Goal: Obtain resource: Obtain resource

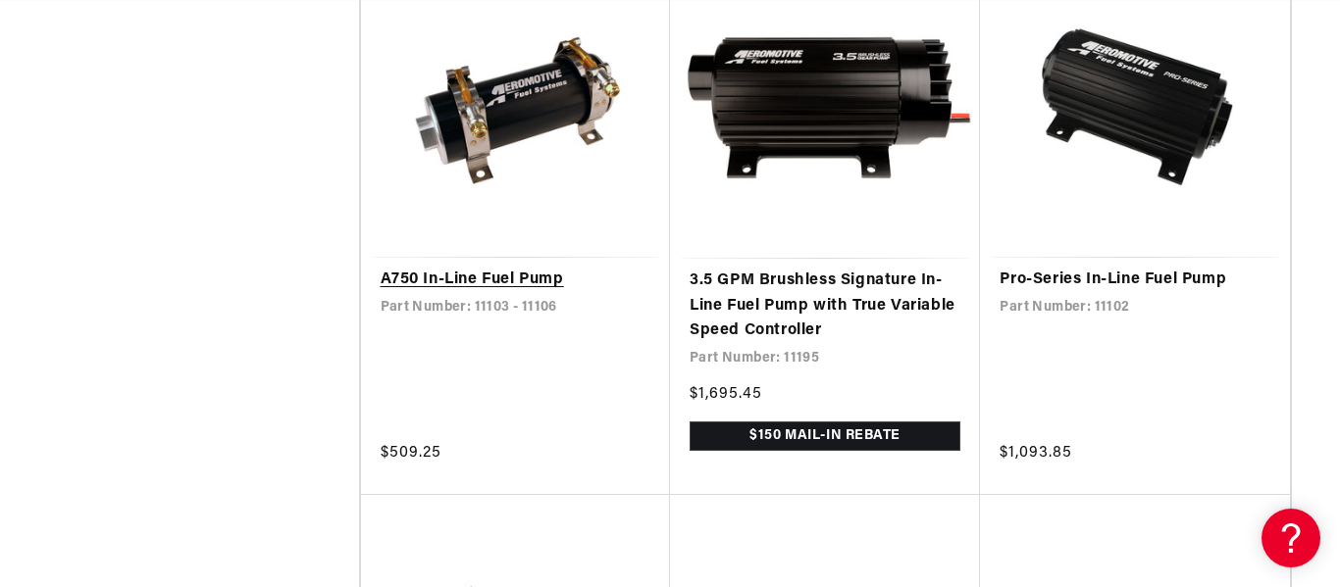
click at [468, 277] on link "A750 In-Line Fuel Pump" at bounding box center [516, 280] width 270 height 25
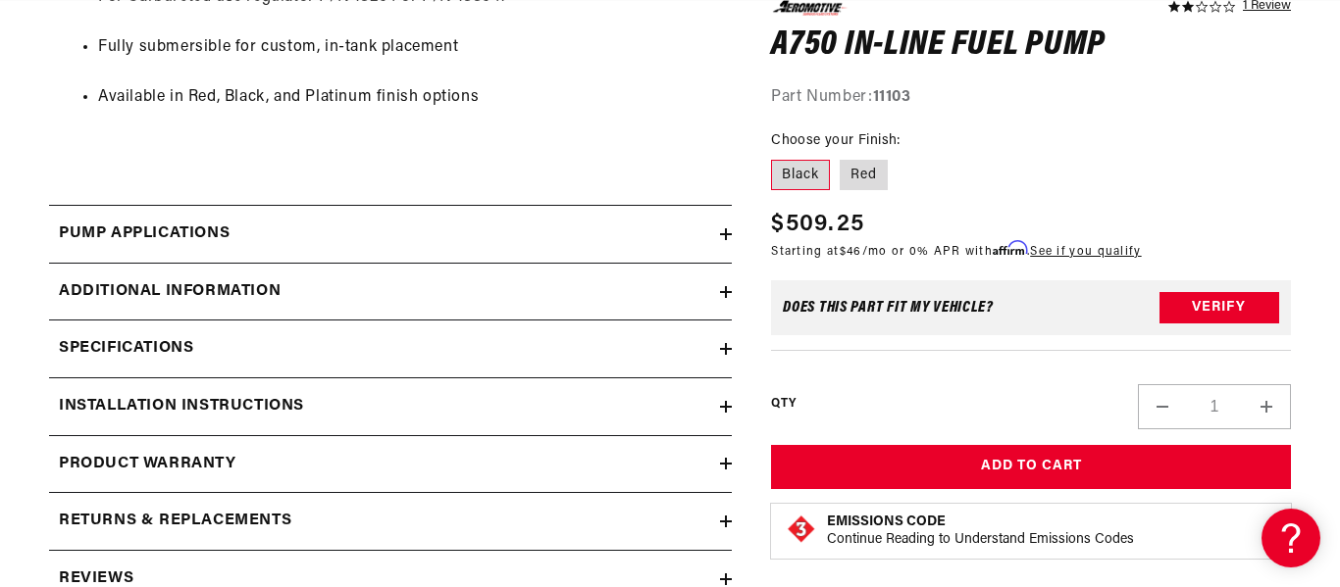
scroll to position [1569, 0]
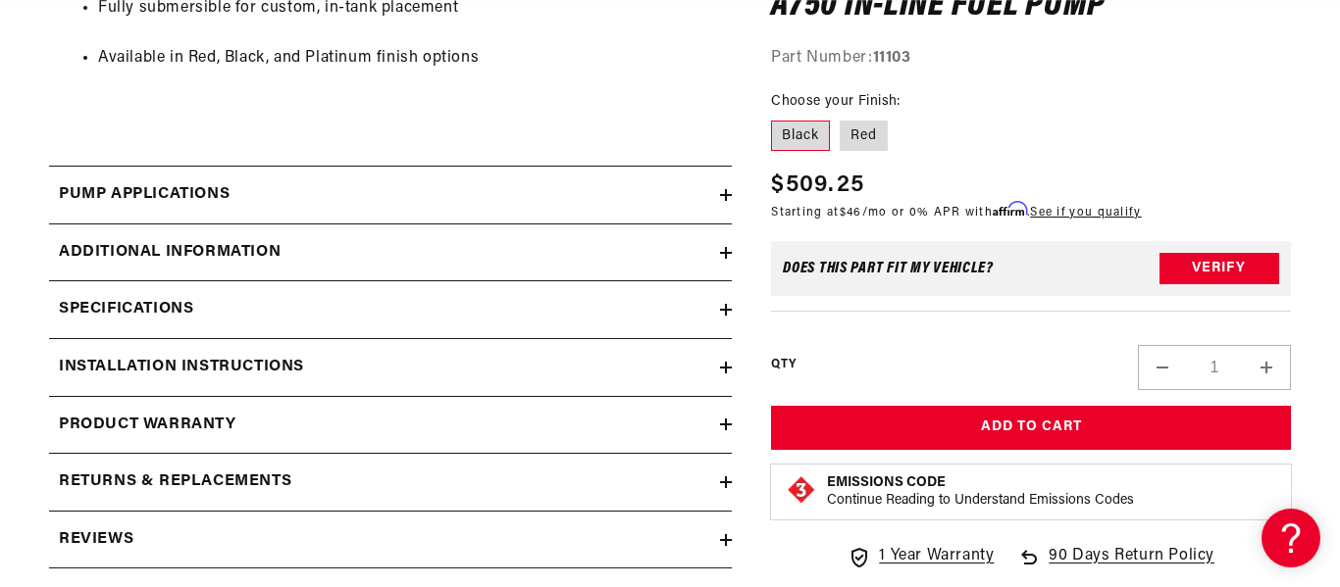
click at [725, 197] on icon at bounding box center [726, 195] width 12 height 12
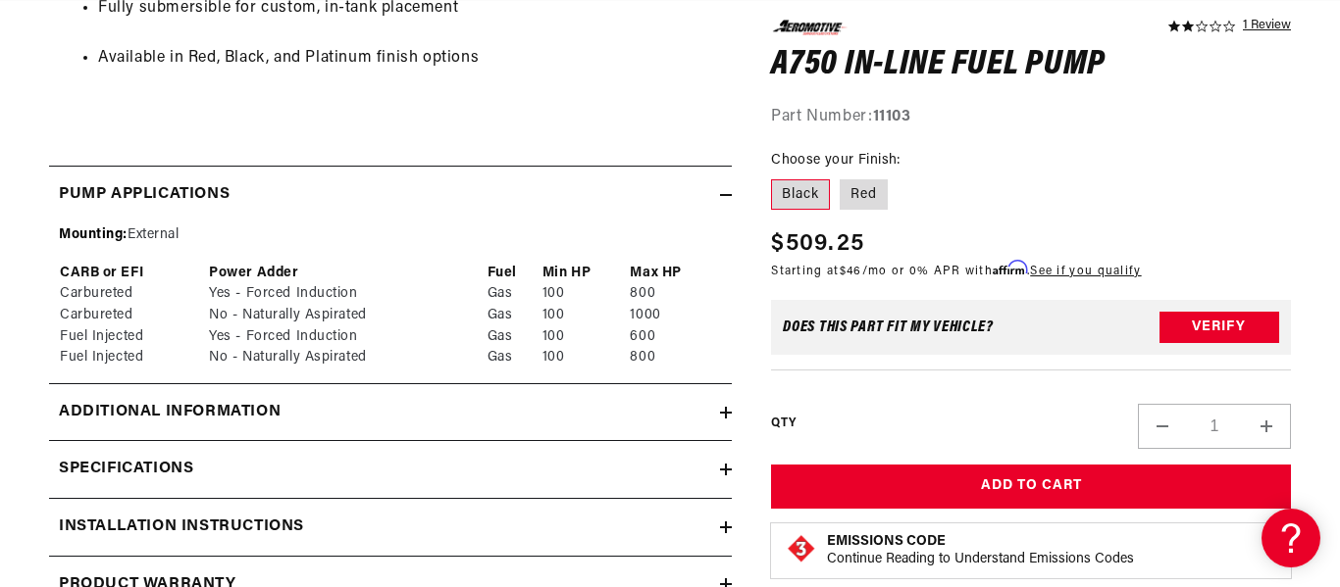
scroll to position [0, 776]
click at [720, 192] on icon at bounding box center [726, 195] width 12 height 12
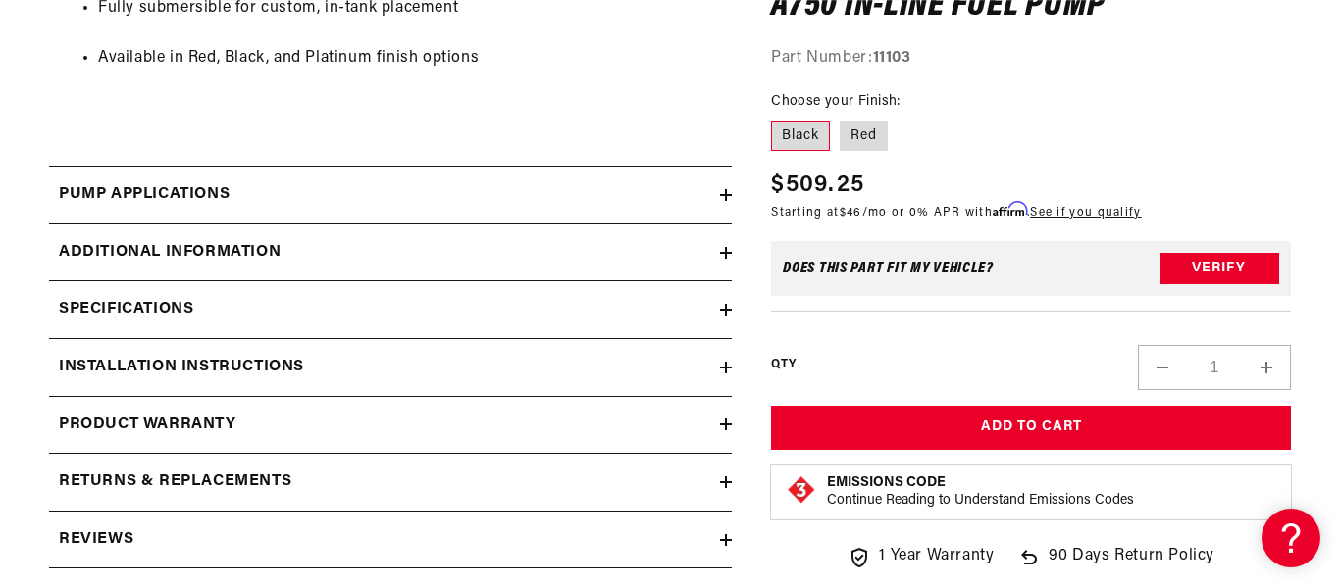
click at [720, 192] on icon at bounding box center [726, 195] width 12 height 12
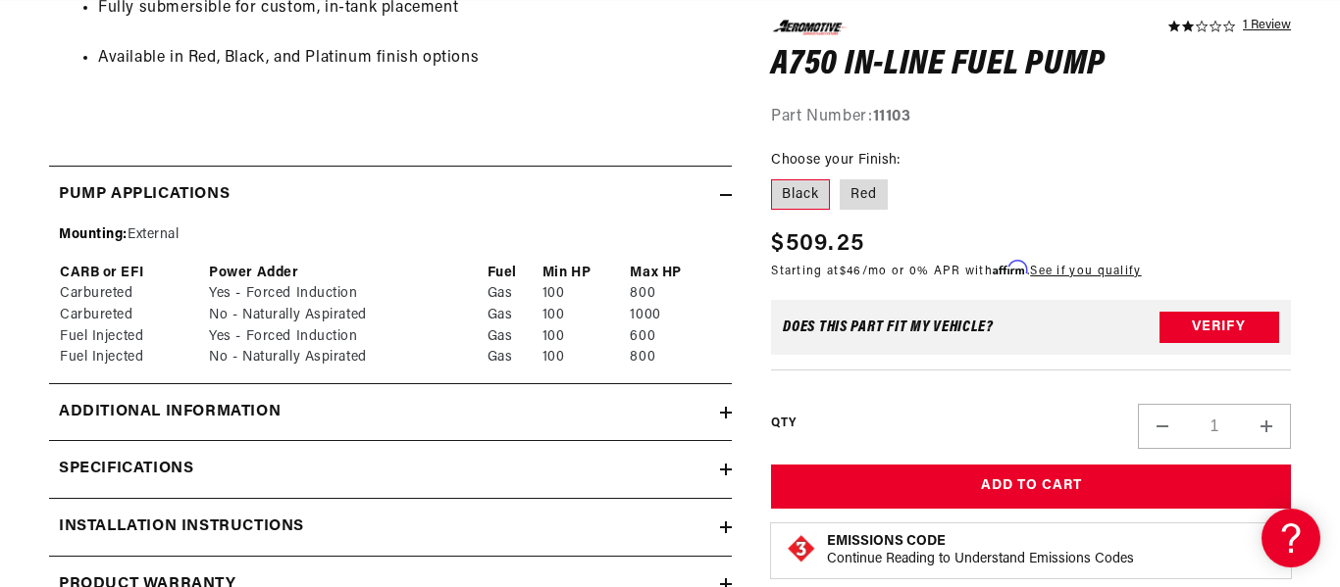
click at [502, 67] on li "Available in Red, Black, and Platinum finish options" at bounding box center [410, 58] width 624 height 25
click at [726, 416] on icon at bounding box center [726, 413] width 0 height 12
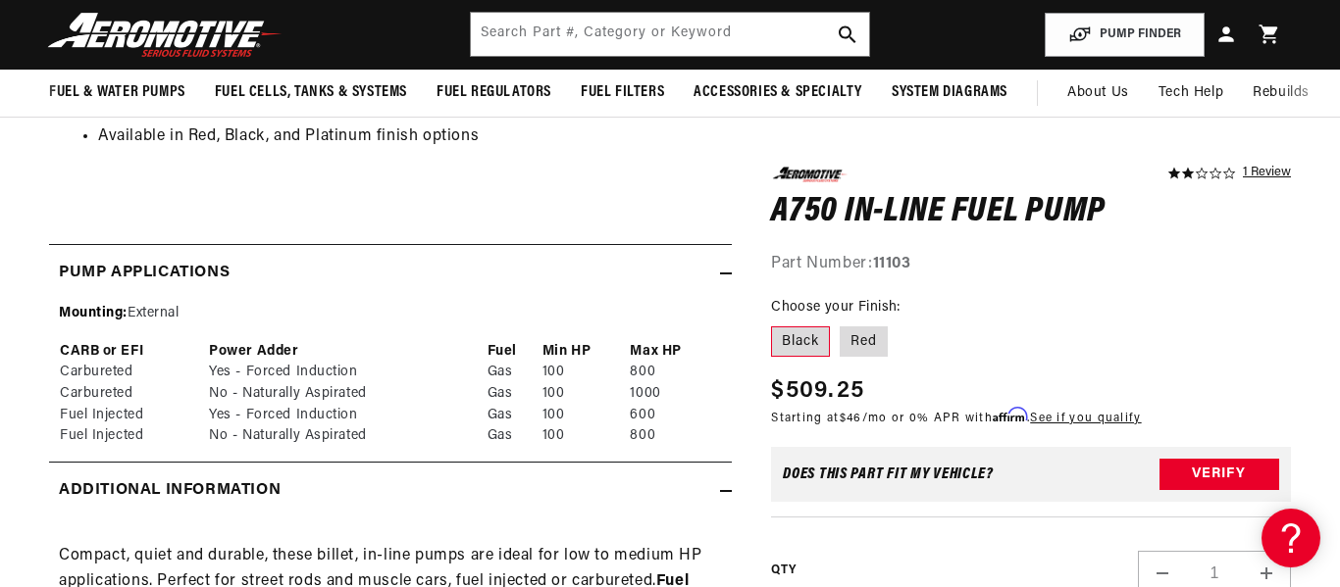
click at [723, 274] on icon at bounding box center [726, 274] width 12 height 0
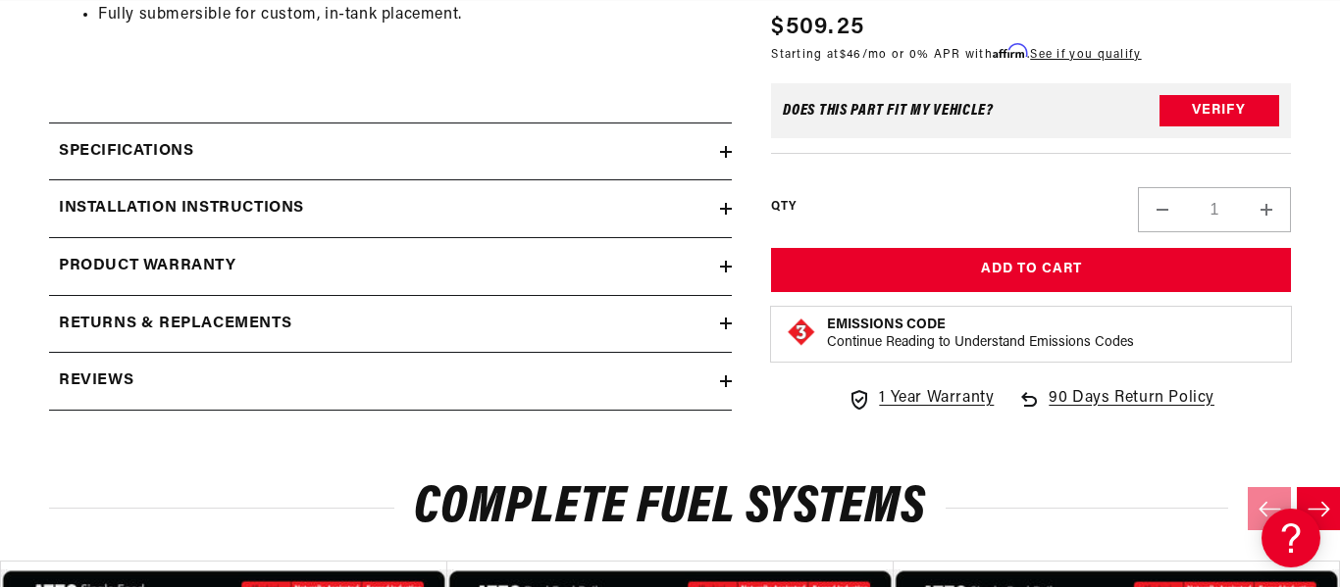
click at [727, 209] on icon at bounding box center [726, 209] width 12 height 0
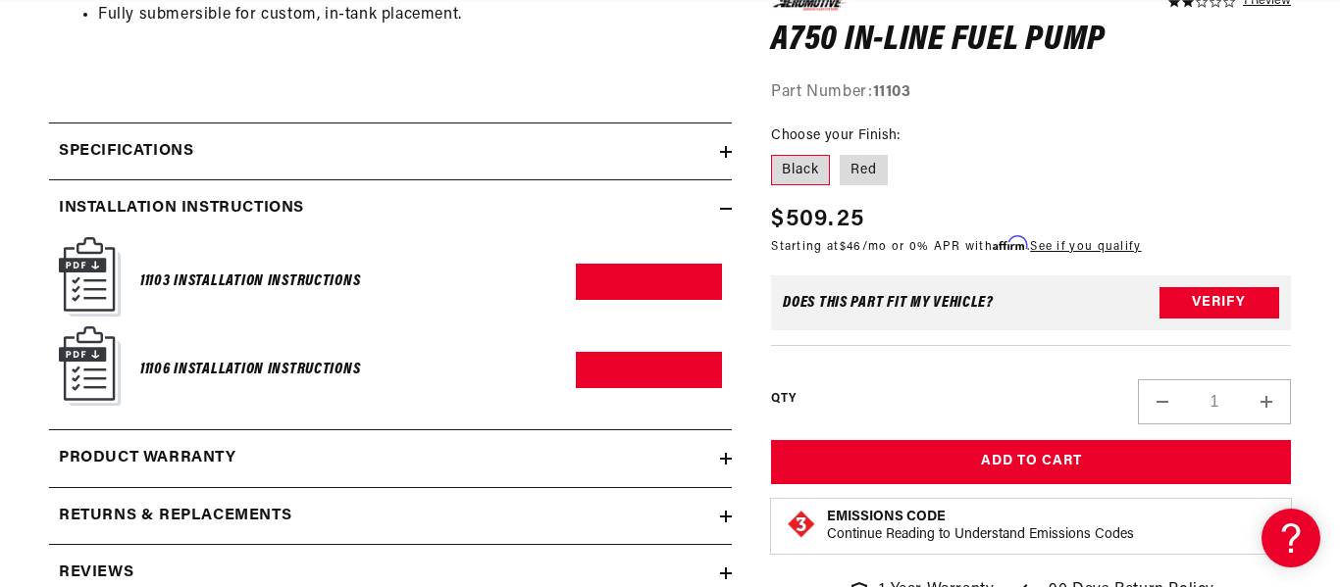
click at [90, 281] on img at bounding box center [90, 276] width 62 height 79
click at [675, 274] on link "Download PDF" at bounding box center [649, 282] width 146 height 36
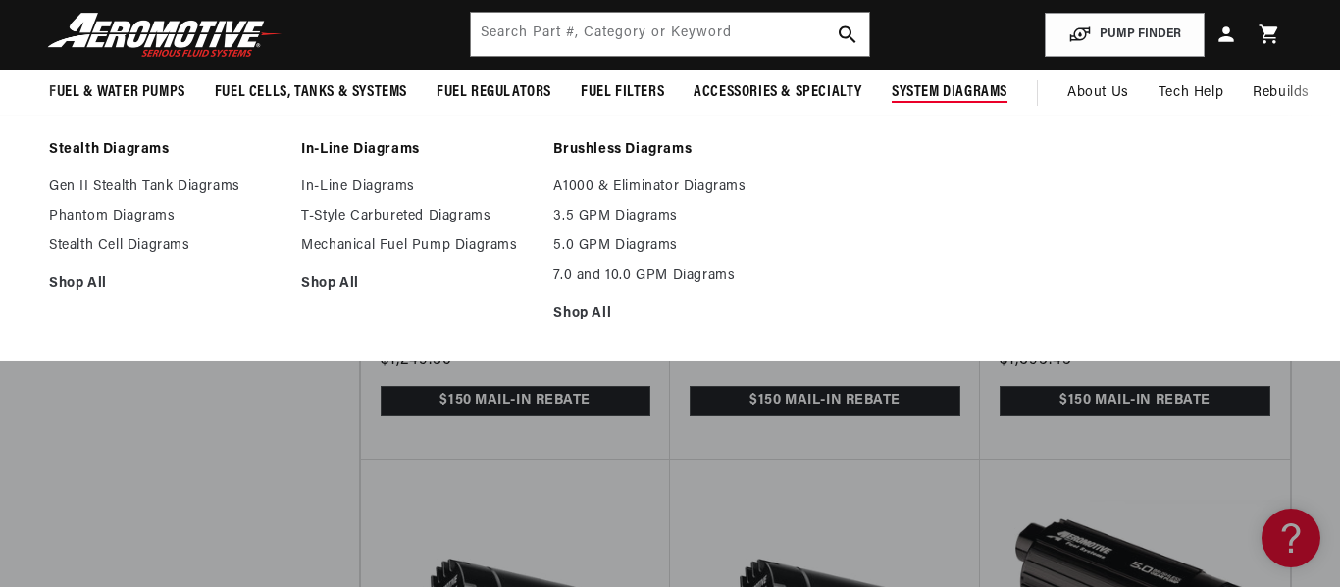
click at [943, 91] on span "System Diagrams" at bounding box center [950, 92] width 116 height 21
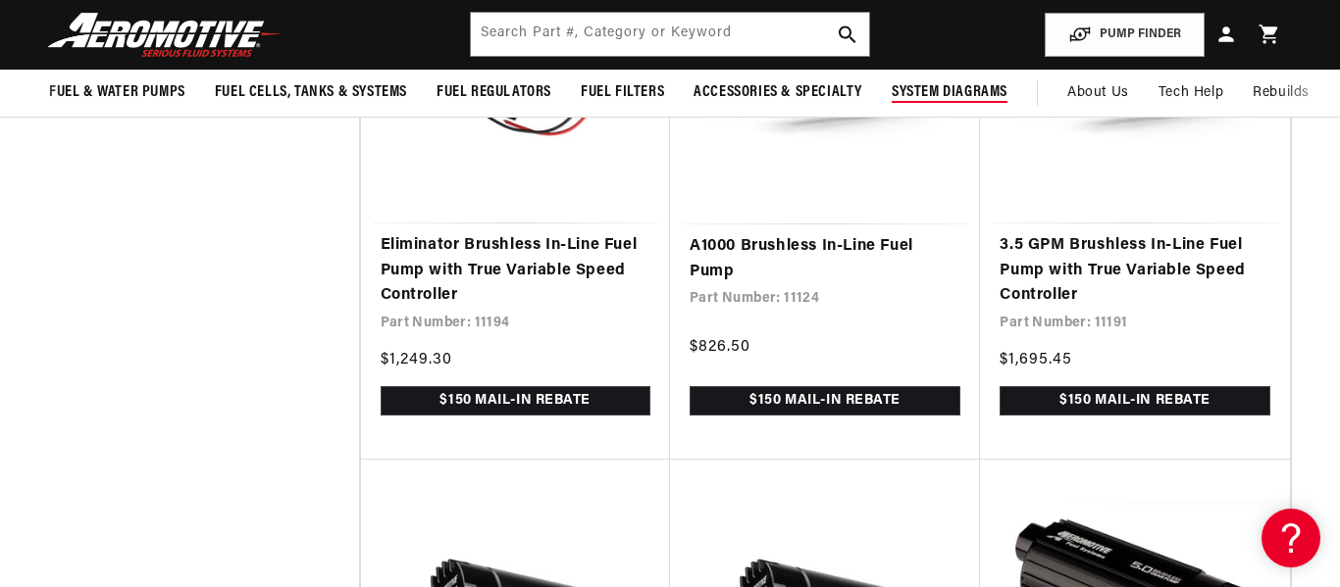
click at [943, 91] on span "System Diagrams" at bounding box center [950, 92] width 116 height 21
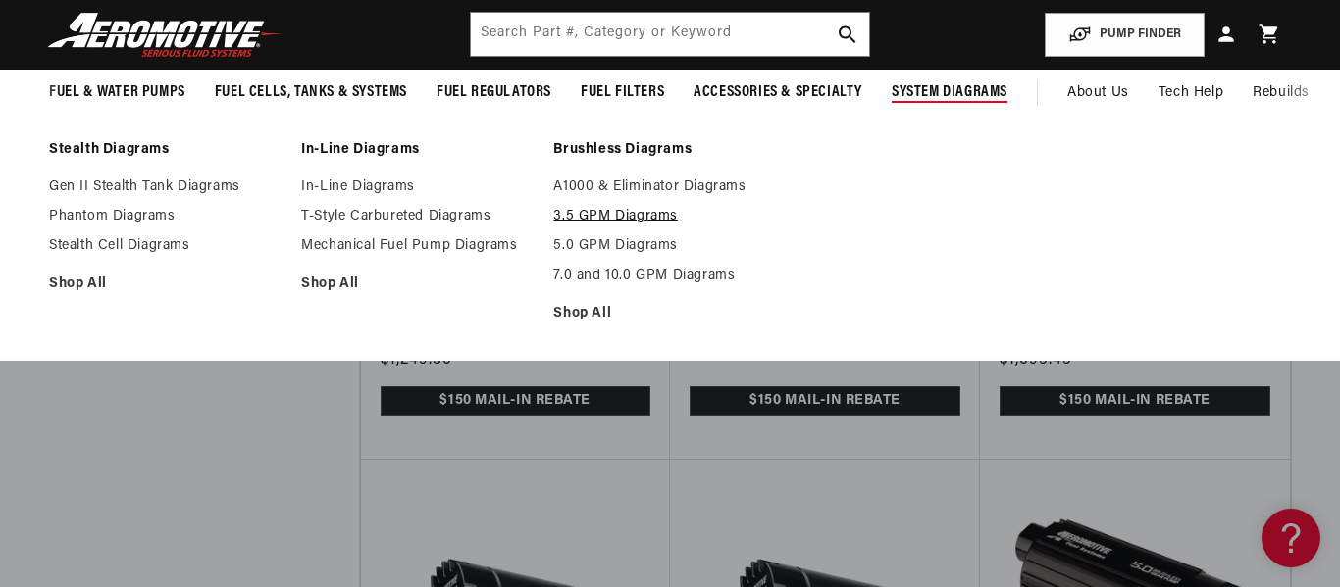
scroll to position [0, 776]
click at [352, 187] on link "In-Line Diagrams" at bounding box center [417, 187] width 232 height 18
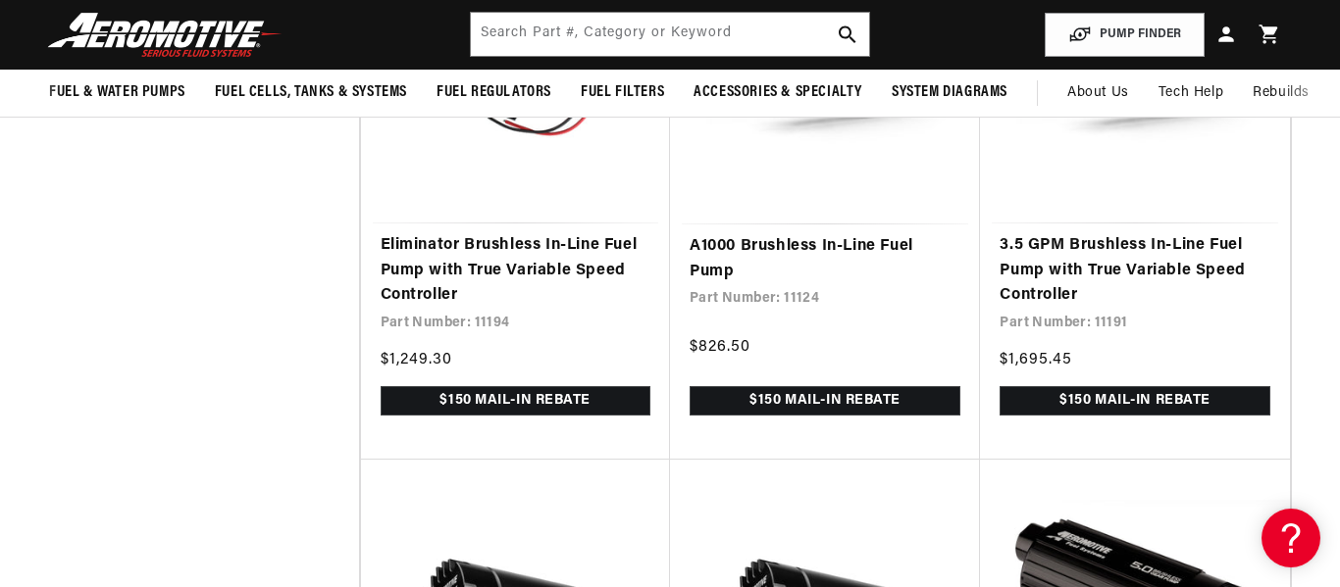
scroll to position [0, 0]
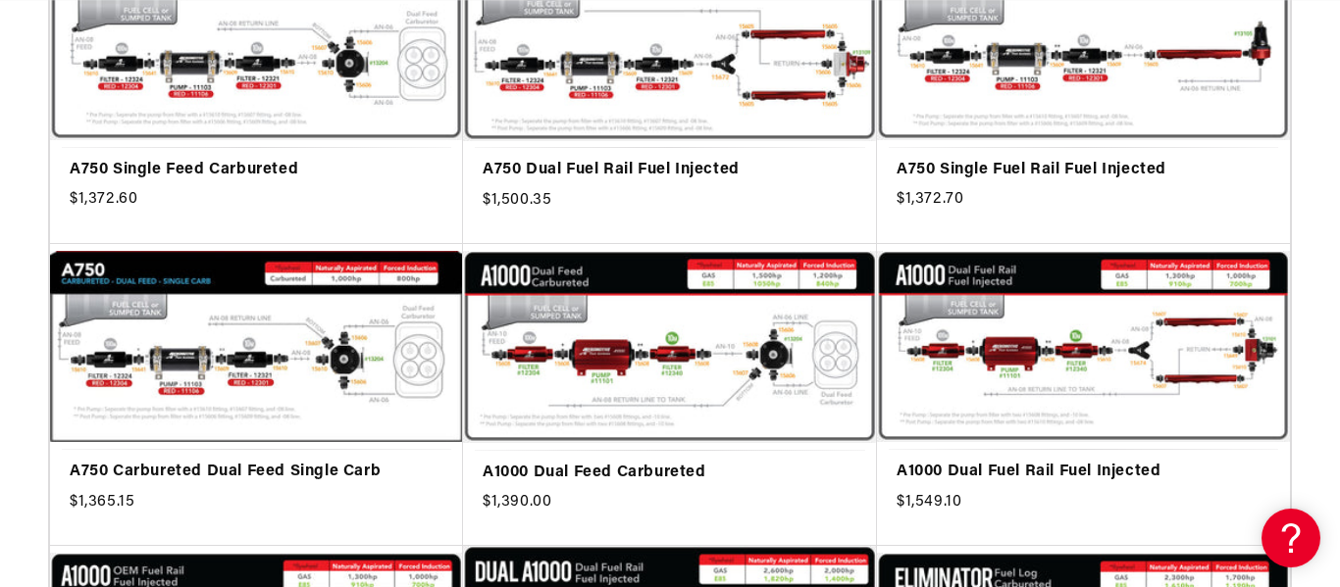
scroll to position [546, 0]
